Goal: Transaction & Acquisition: Subscribe to service/newsletter

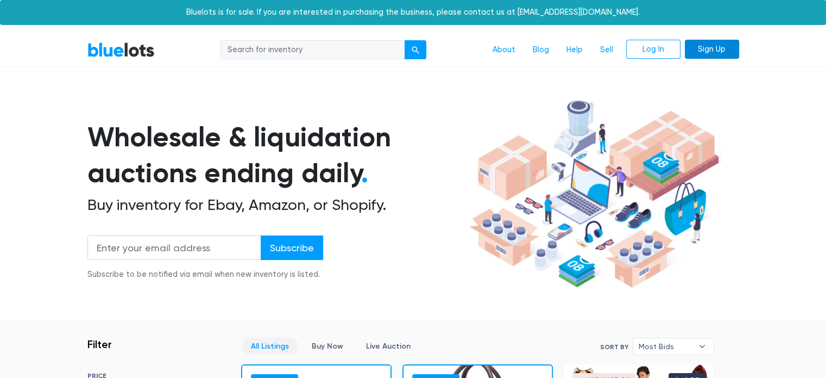
click at [715, 47] on link "Sign Up" at bounding box center [712, 50] width 54 height 20
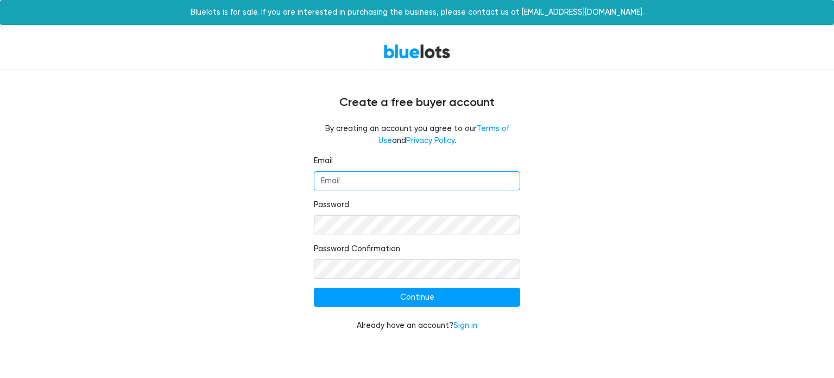
click at [415, 185] on input "Email" at bounding box center [417, 181] width 206 height 20
type input "allen.glover.insurance@gmail.com"
click at [314, 234] on nordpass-icon at bounding box center [314, 234] width 0 height 0
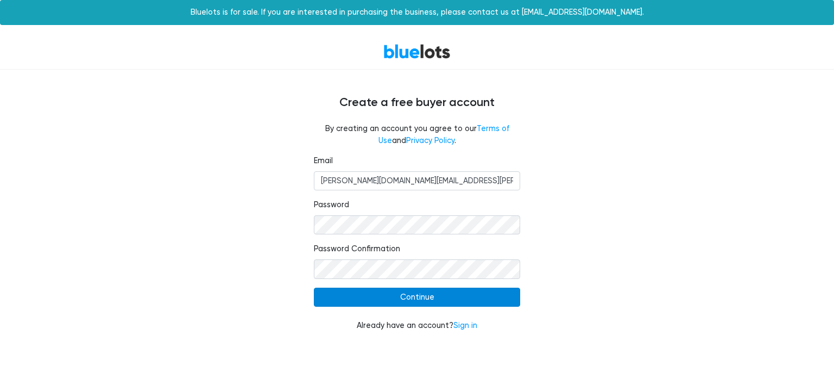
click at [412, 294] on input "Continue" at bounding box center [417, 297] width 206 height 20
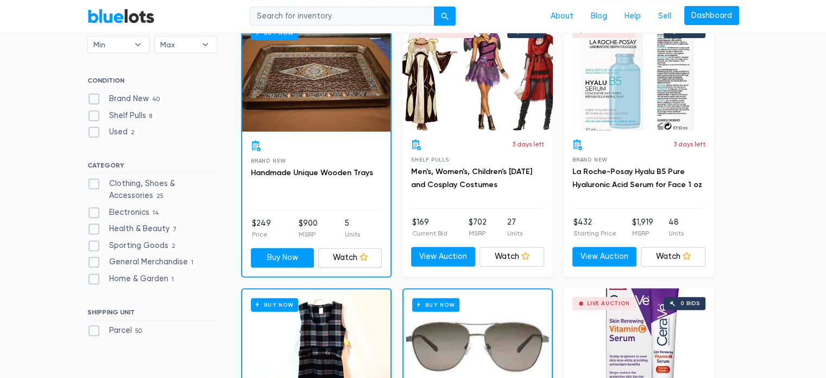
scroll to position [392, 0]
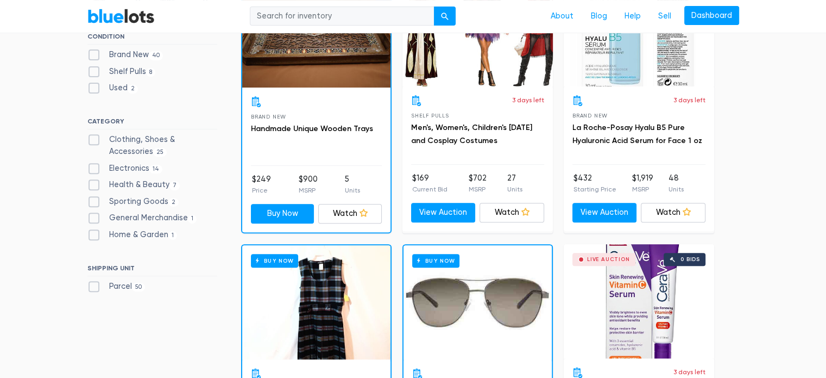
click at [91, 286] on label "Parcel 50" at bounding box center [116, 286] width 58 height 12
click at [91, 286] on input "Parcel 50" at bounding box center [90, 283] width 7 height 7
checkbox input "true"
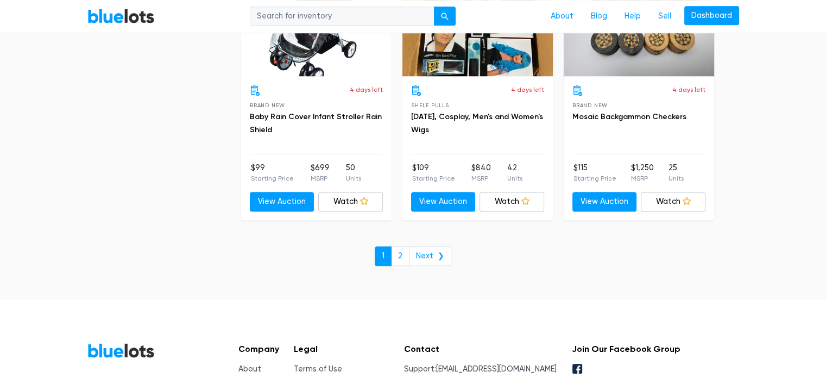
scroll to position [4742, 0]
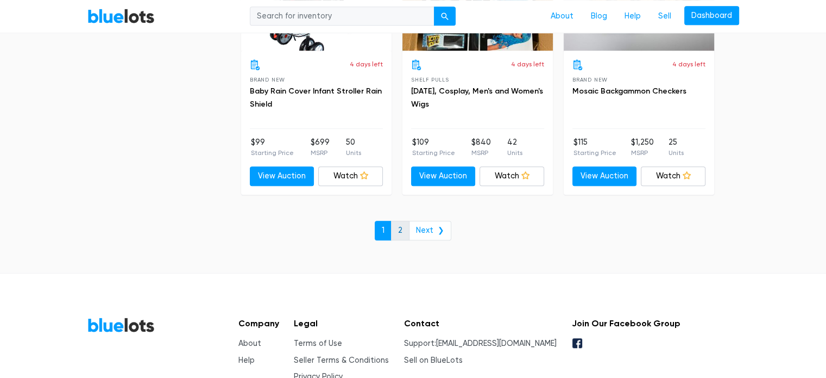
click at [403, 227] on link "2" at bounding box center [400, 231] width 18 height 20
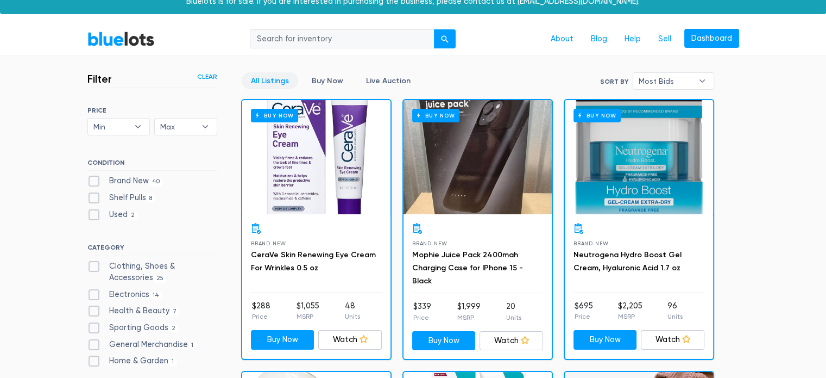
scroll to position [8, 0]
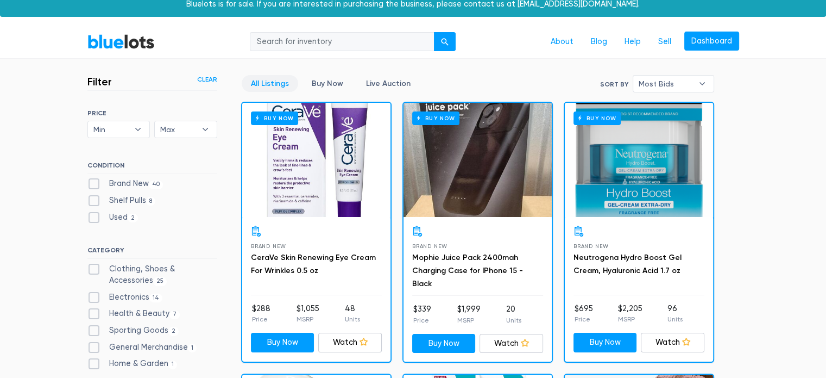
click at [96, 183] on label "Brand New 40" at bounding box center [125, 184] width 76 height 12
click at [95, 183] on New"] "Brand New 40" at bounding box center [90, 181] width 7 height 7
checkbox New"] "true"
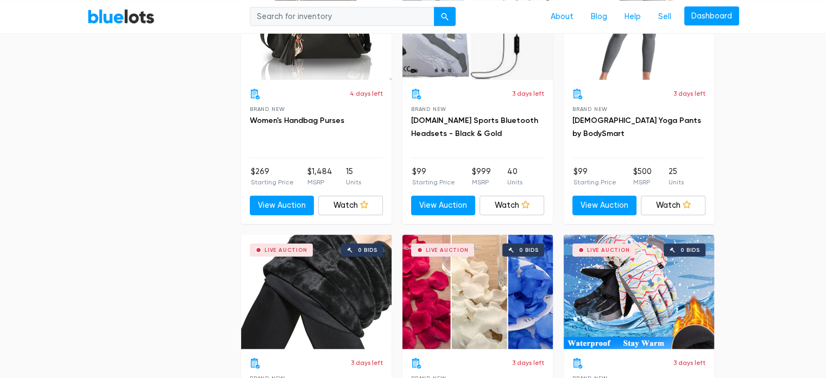
scroll to position [2846, 0]
